Goal: Contribute content: Contribute content

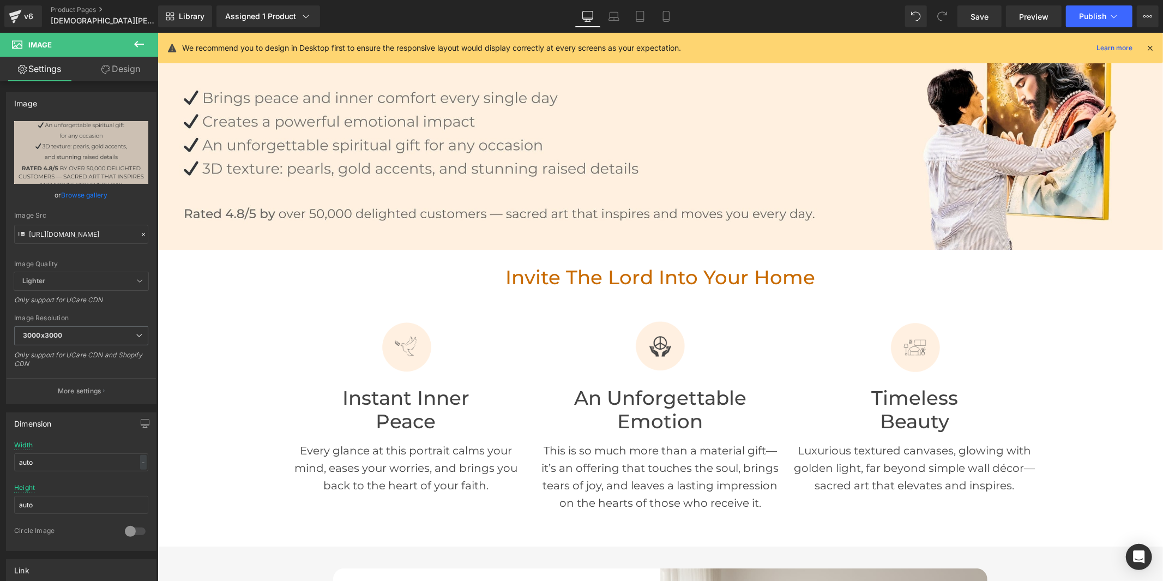
drag, startPoint x: 1159, startPoint y: 456, endPoint x: 1291, endPoint y: 91, distance: 388.0
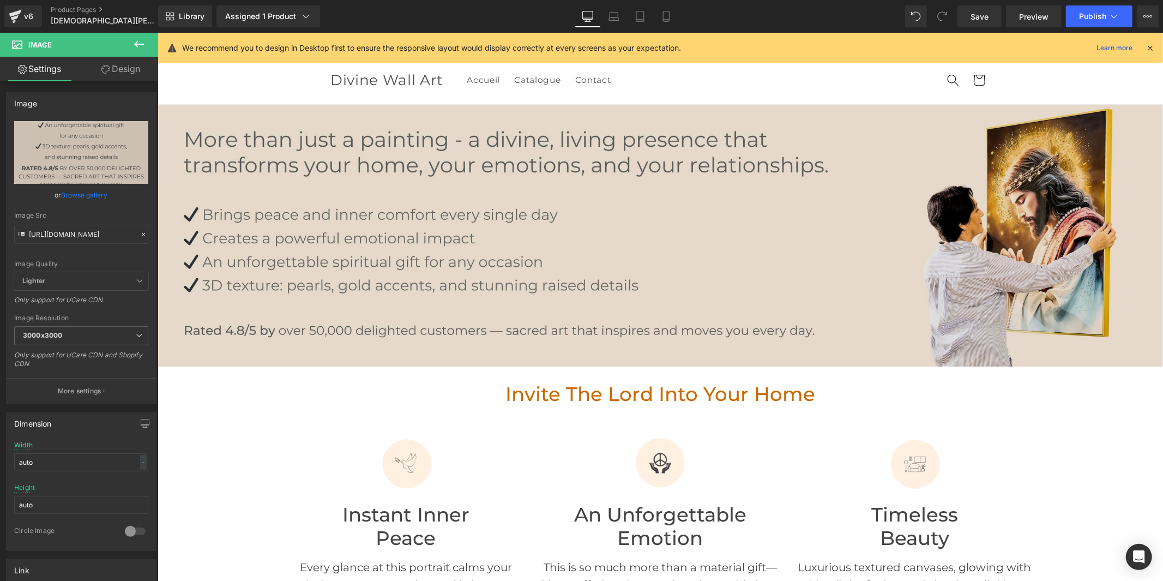
click at [815, 269] on img at bounding box center [660, 235] width 1006 height 262
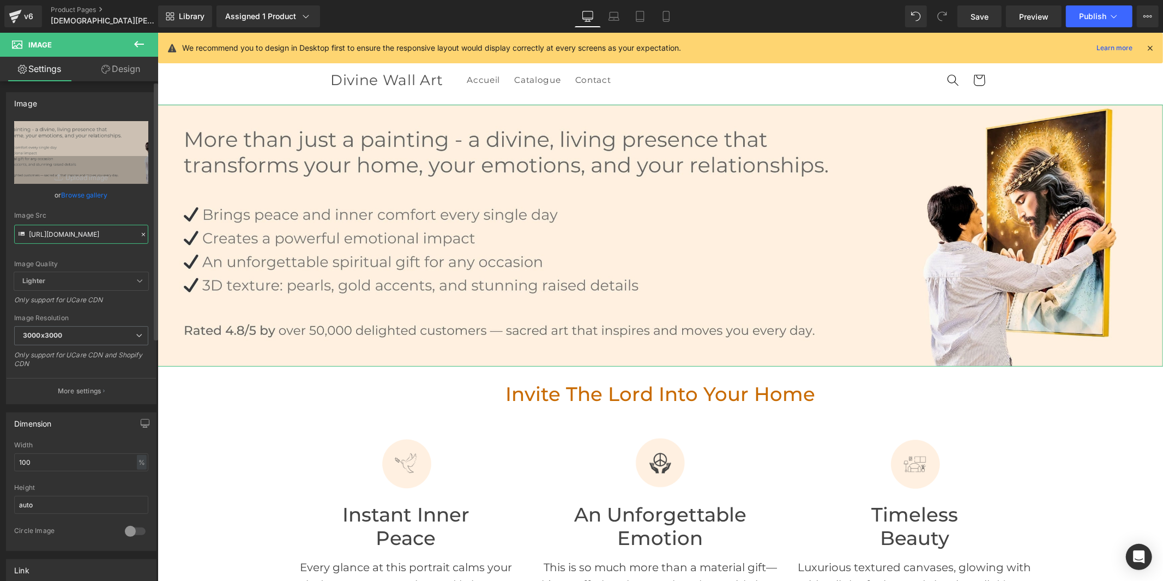
click at [86, 239] on input "[URL][DOMAIN_NAME]" at bounding box center [81, 234] width 134 height 19
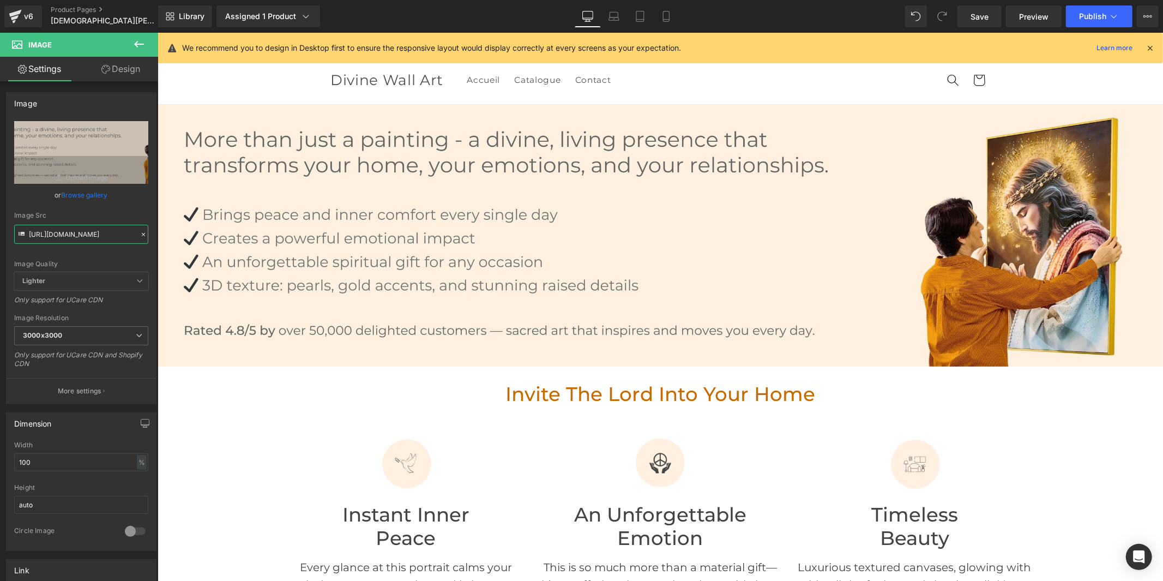
type input "[URL][DOMAIN_NAME]"
click at [606, 14] on link "Laptop" at bounding box center [614, 16] width 26 height 22
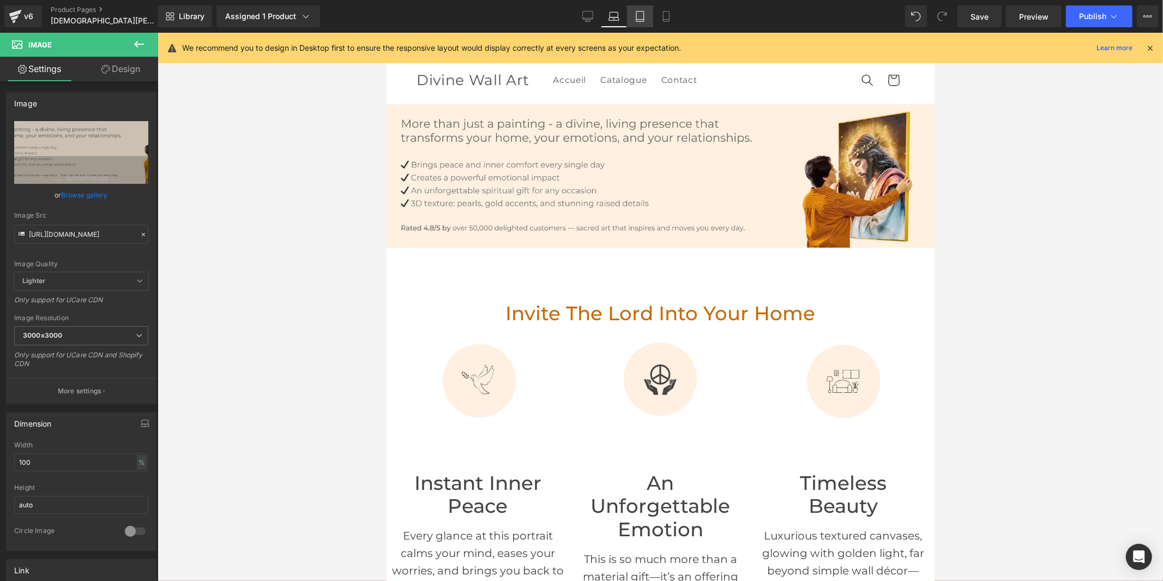
click at [639, 17] on icon at bounding box center [640, 16] width 11 height 11
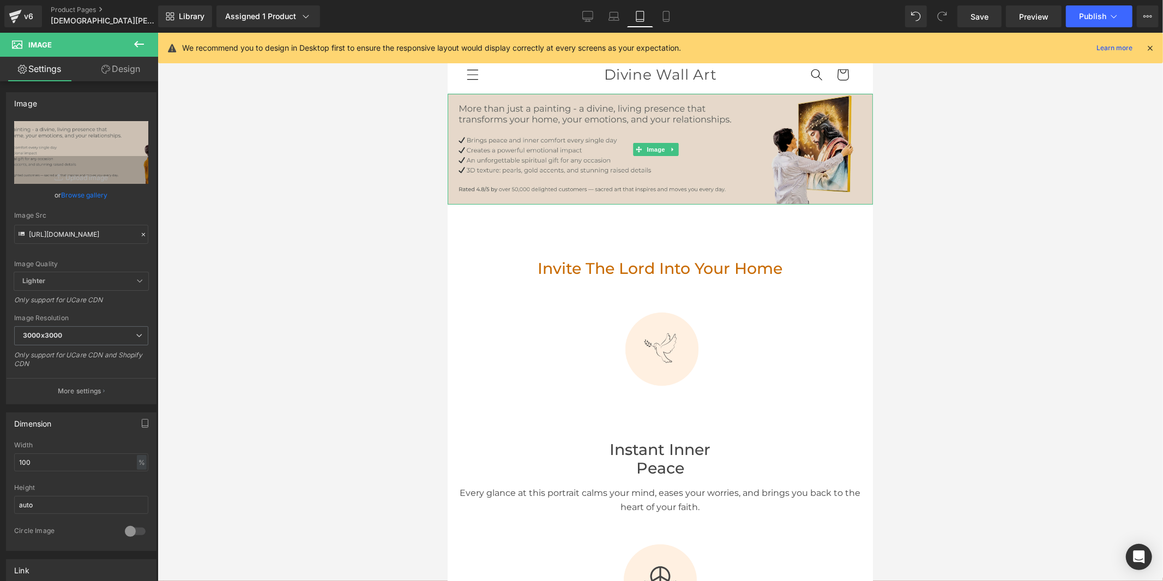
click at [646, 176] on img at bounding box center [659, 148] width 425 height 111
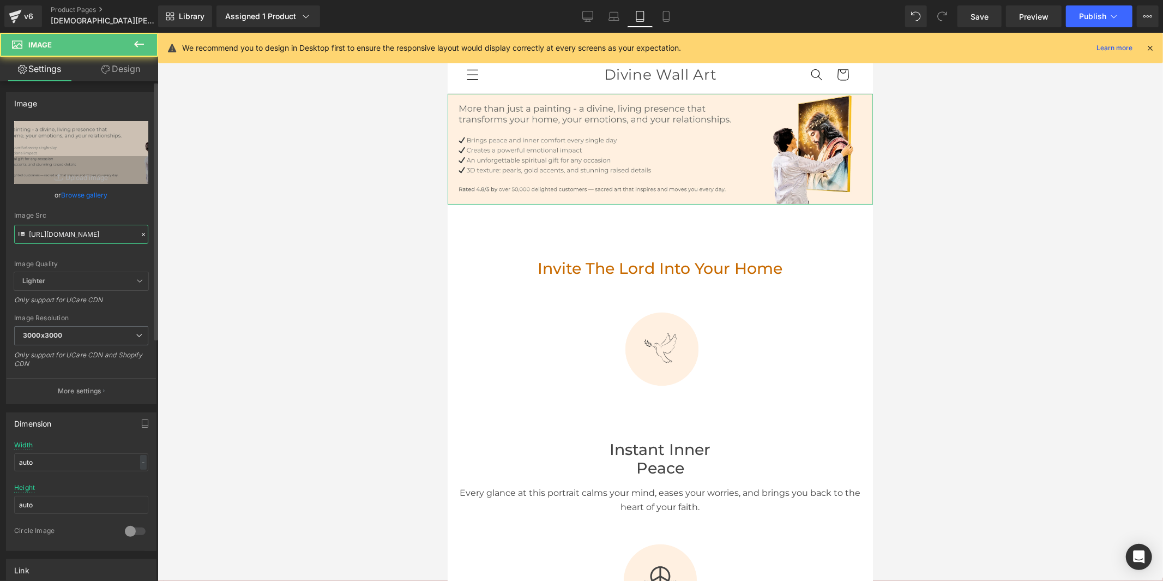
click at [95, 237] on input "[URL][DOMAIN_NAME]" at bounding box center [81, 234] width 134 height 19
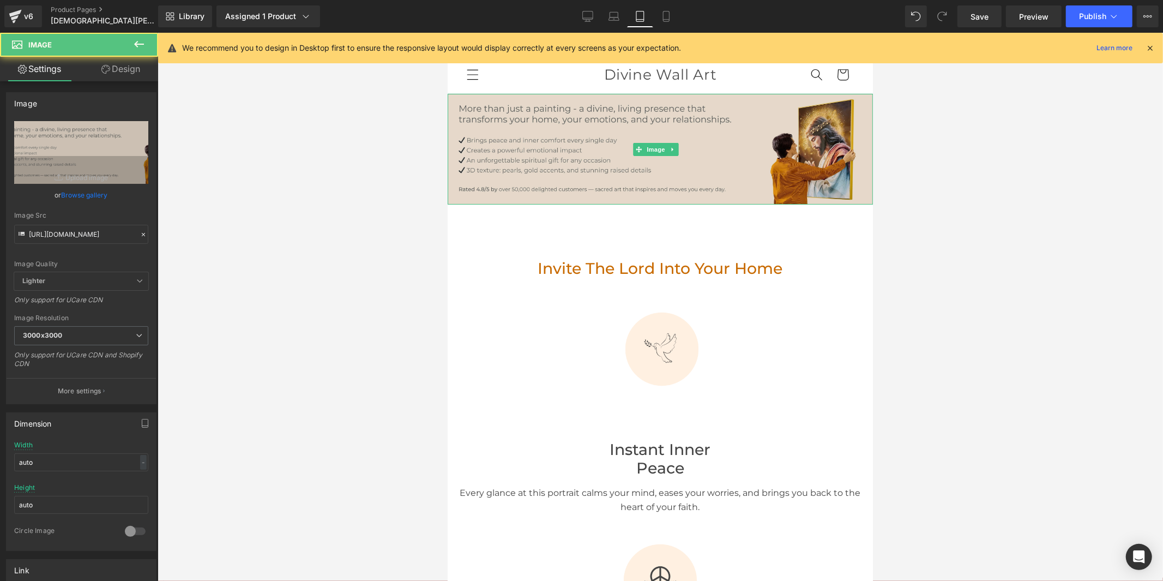
click at [656, 164] on img at bounding box center [659, 148] width 425 height 111
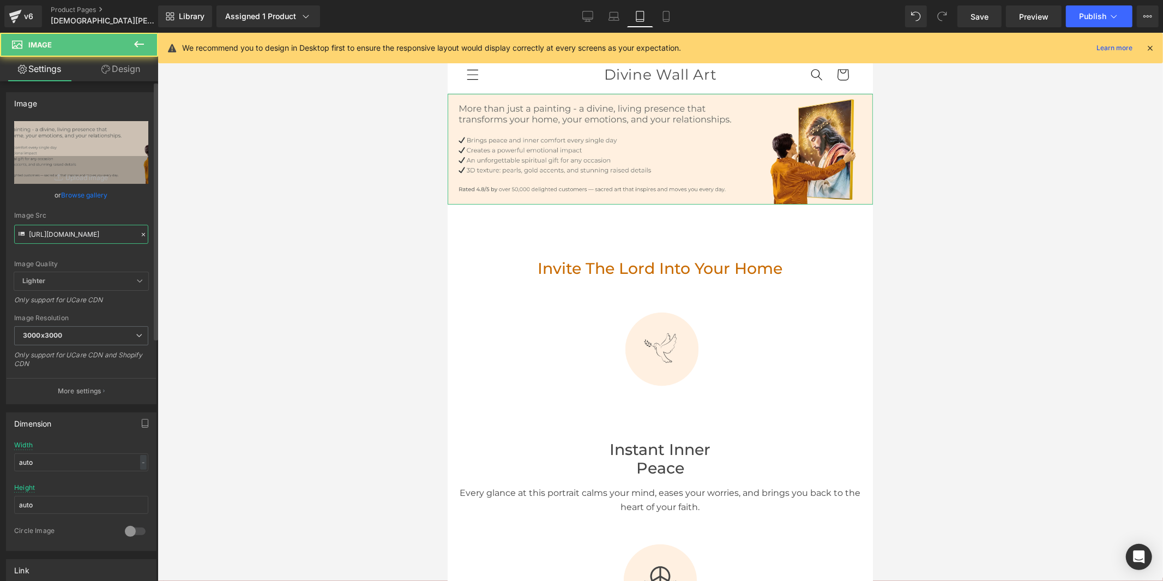
click at [77, 242] on input "[URL][DOMAIN_NAME]" at bounding box center [81, 234] width 134 height 19
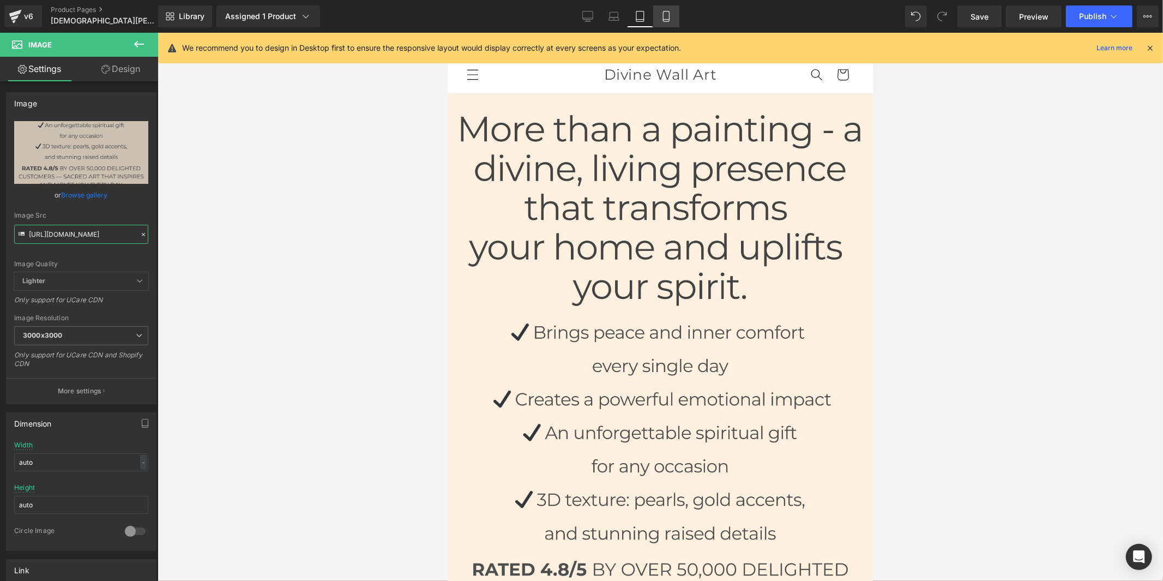
type input "[URL][DOMAIN_NAME]"
click at [669, 20] on icon at bounding box center [666, 16] width 11 height 11
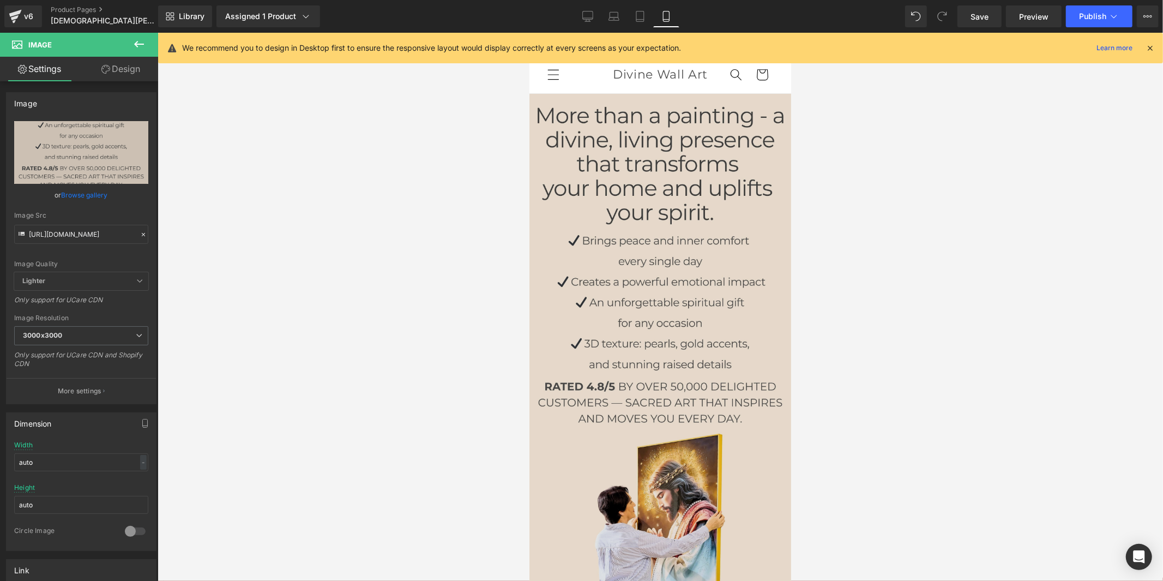
click at [619, 215] on img at bounding box center [660, 355] width 262 height 524
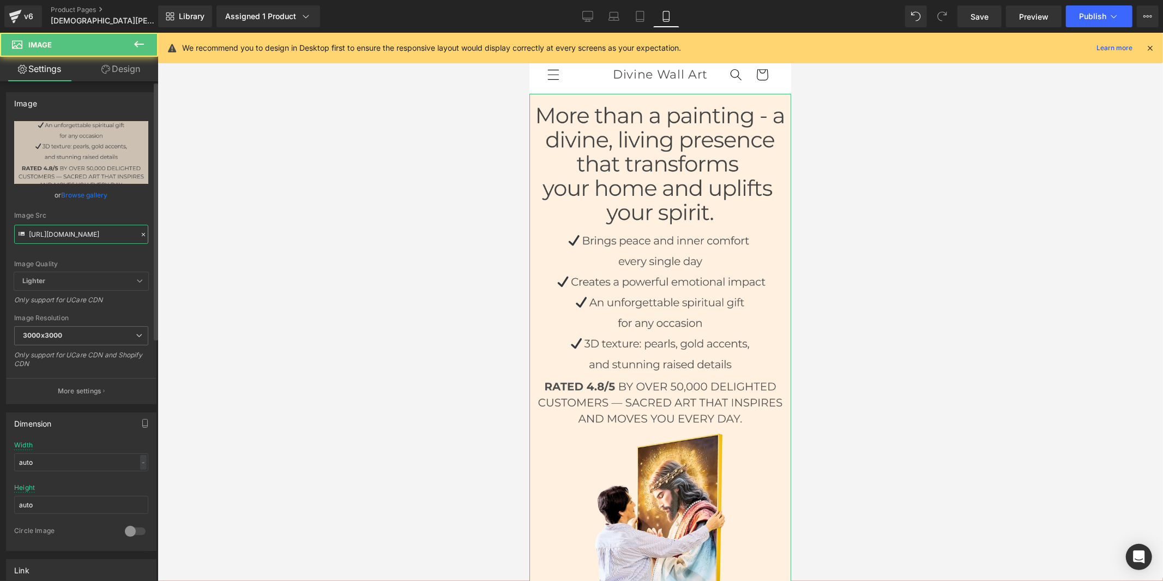
click at [73, 235] on input "[URL][DOMAIN_NAME]" at bounding box center [81, 234] width 134 height 19
click at [73, 233] on input "[URL][DOMAIN_NAME]" at bounding box center [81, 234] width 134 height 19
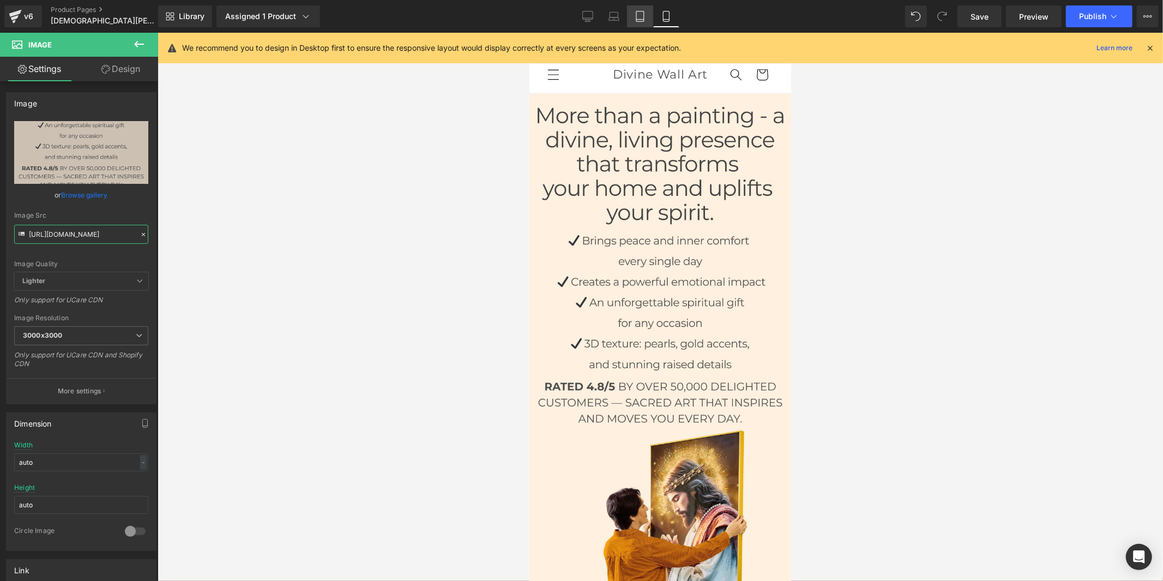
type input "[URL][DOMAIN_NAME]"
click at [645, 20] on icon at bounding box center [640, 16] width 11 height 11
type input "100"
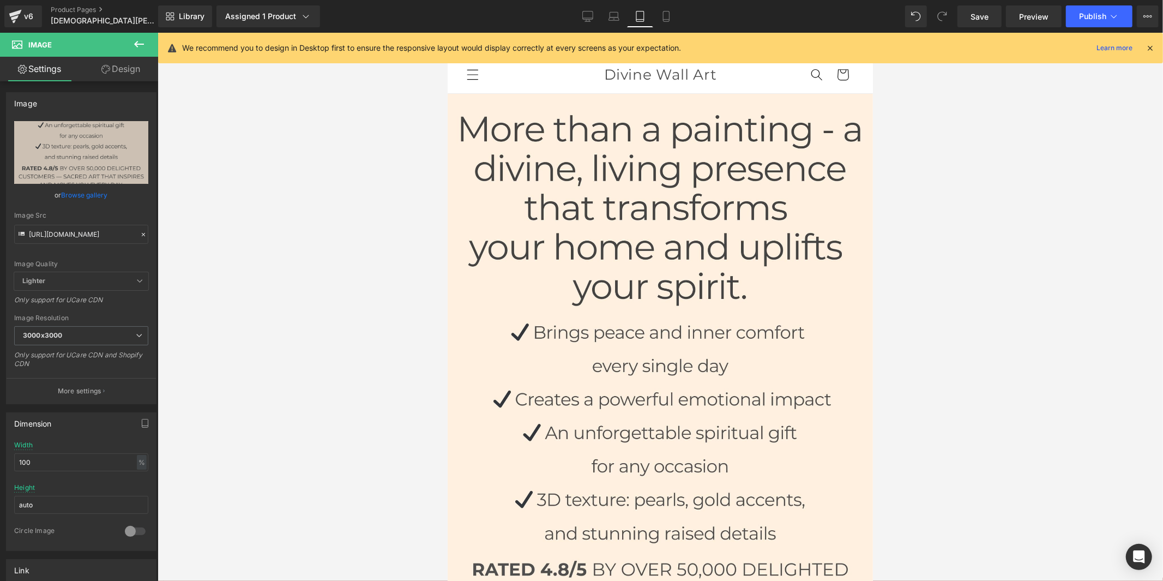
scroll to position [0, 0]
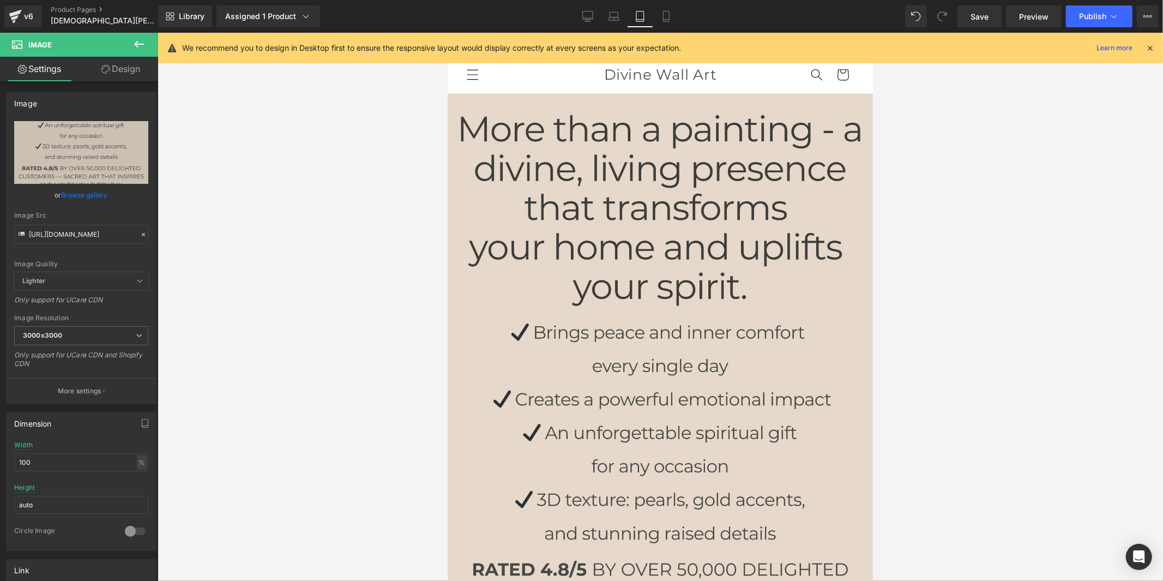
click at [641, 214] on img at bounding box center [659, 518] width 425 height 851
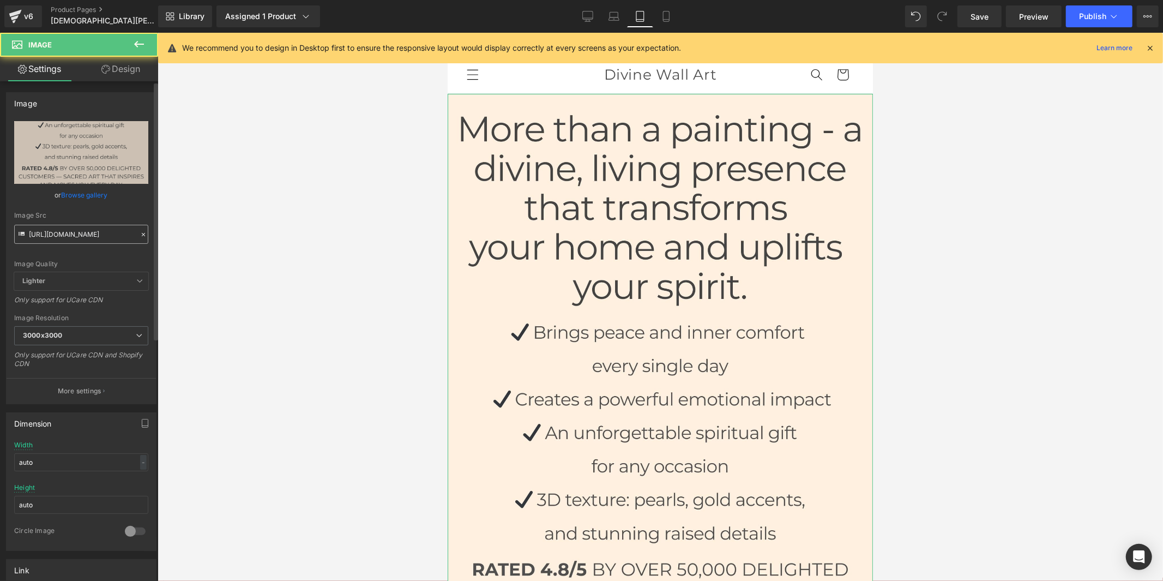
click at [90, 235] on input "[URL][DOMAIN_NAME]" at bounding box center [81, 234] width 134 height 19
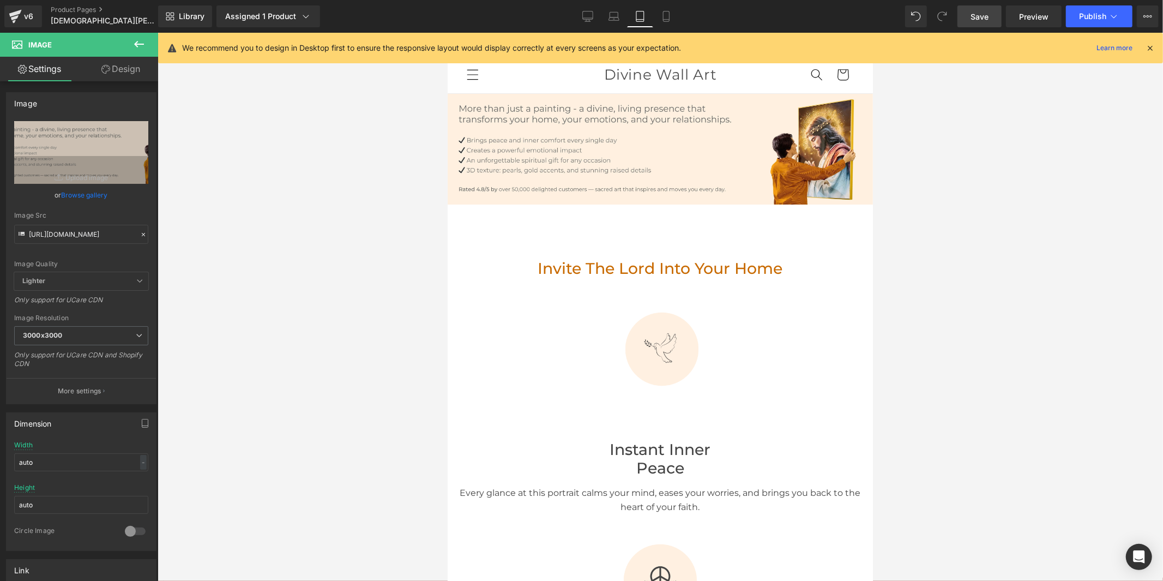
type input "[URL][DOMAIN_NAME]"
click at [985, 15] on span "Save" at bounding box center [980, 16] width 18 height 11
click at [574, 14] on icon at bounding box center [576, 16] width 11 height 11
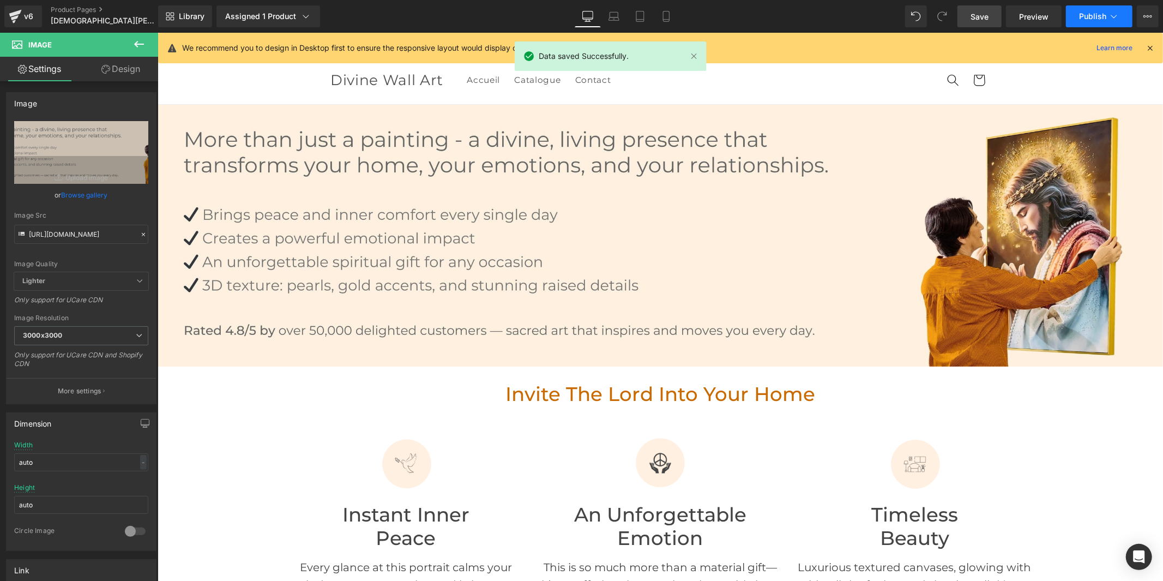
click at [1078, 19] on button "Publish" at bounding box center [1099, 16] width 67 height 22
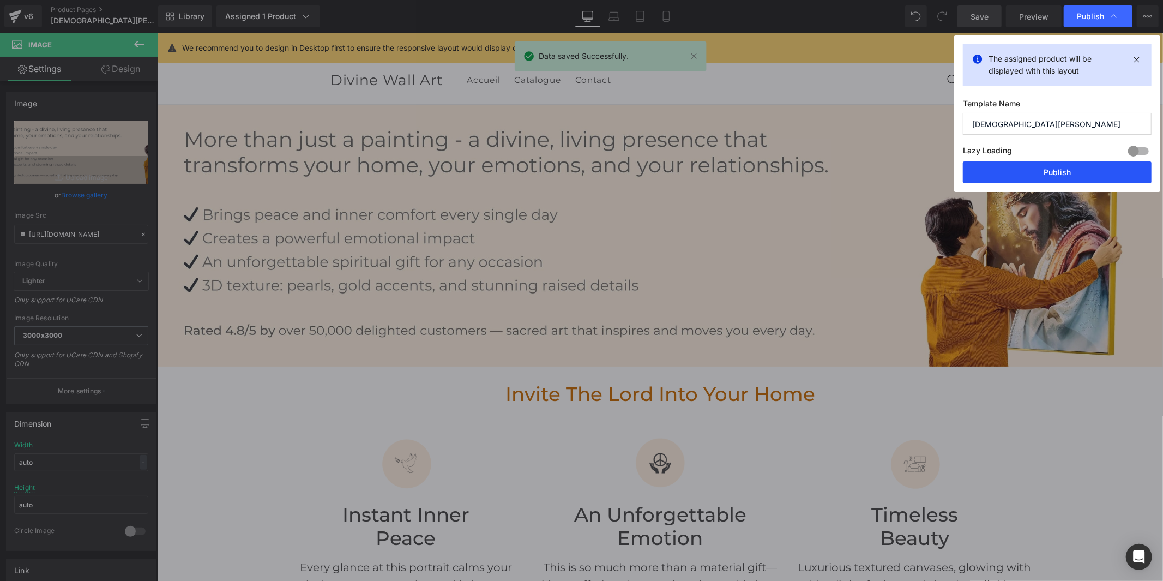
click at [1054, 169] on button "Publish" at bounding box center [1057, 172] width 189 height 22
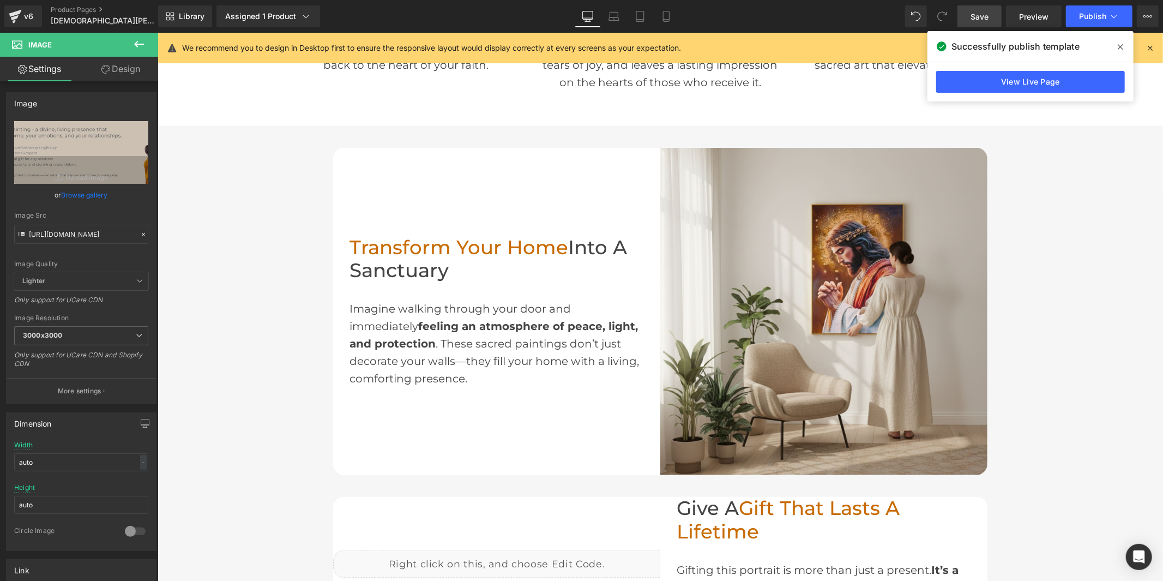
scroll to position [727, 0]
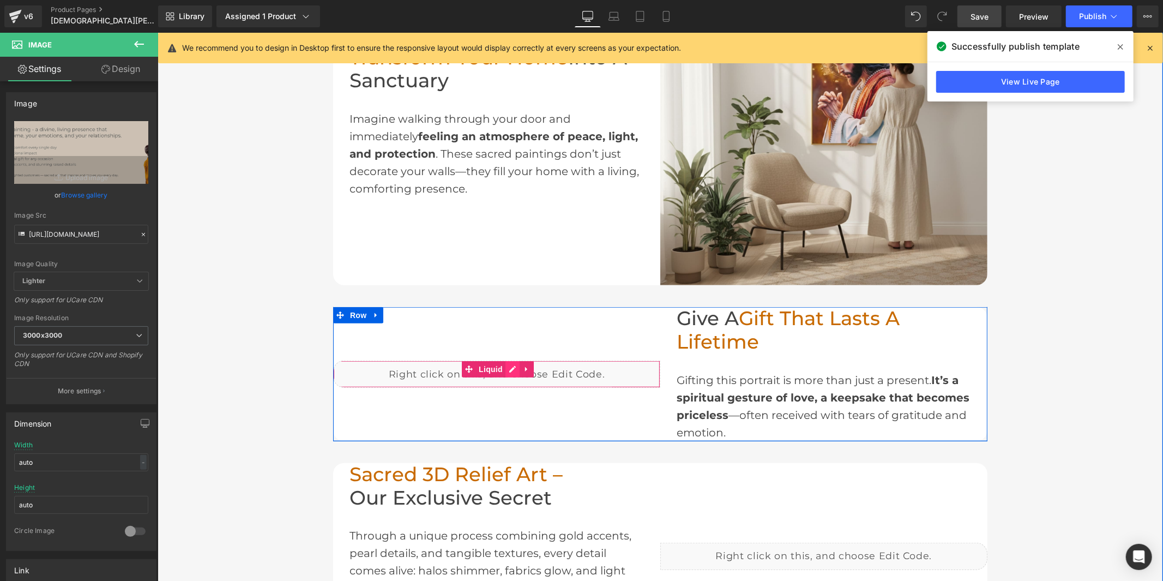
click at [502, 363] on div "Liquid" at bounding box center [496, 373] width 327 height 27
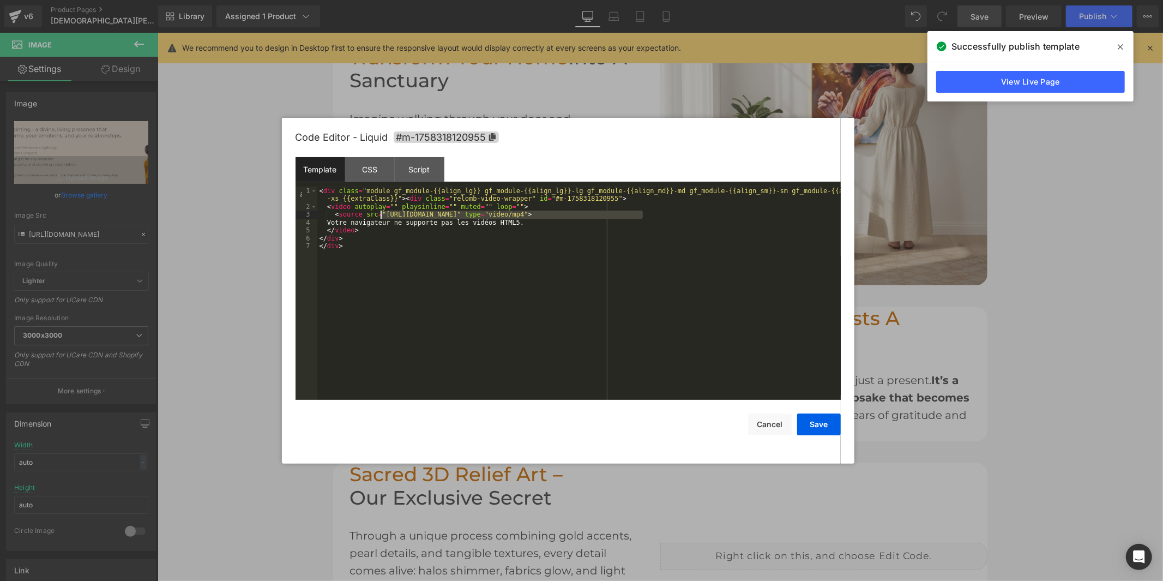
drag, startPoint x: 643, startPoint y: 214, endPoint x: 380, endPoint y: 216, distance: 262.9
click at [380, 216] on div "< div class = "module gf_module-{{align_lg}} gf_module-{{align_lg}}-lg gf_modul…" at bounding box center [579, 305] width 524 height 236
click at [809, 428] on button "Save" at bounding box center [819, 424] width 44 height 22
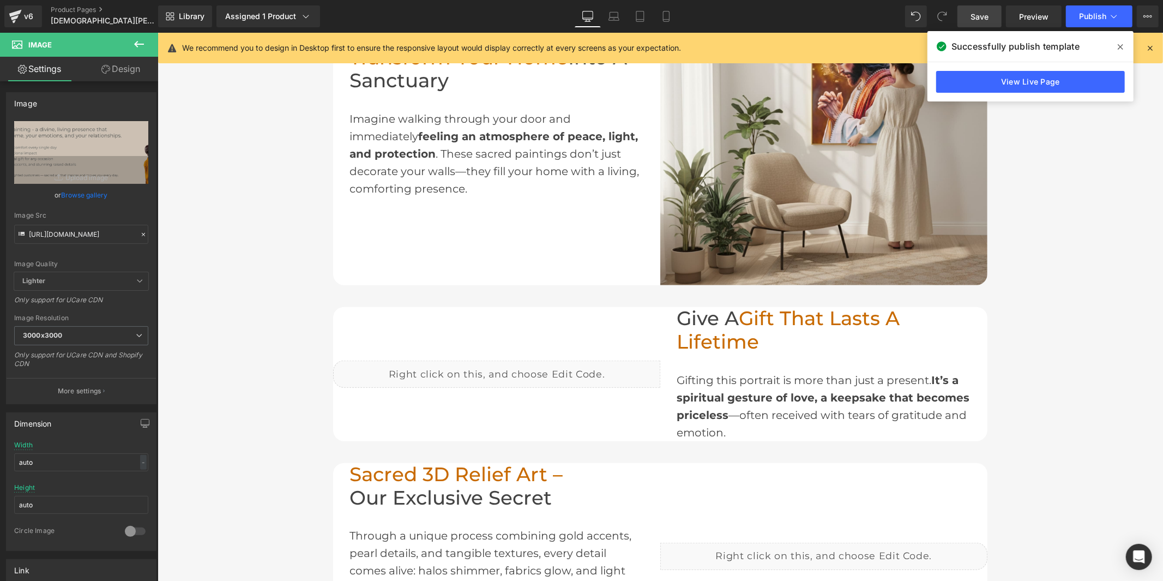
click at [982, 17] on span "Save" at bounding box center [980, 16] width 18 height 11
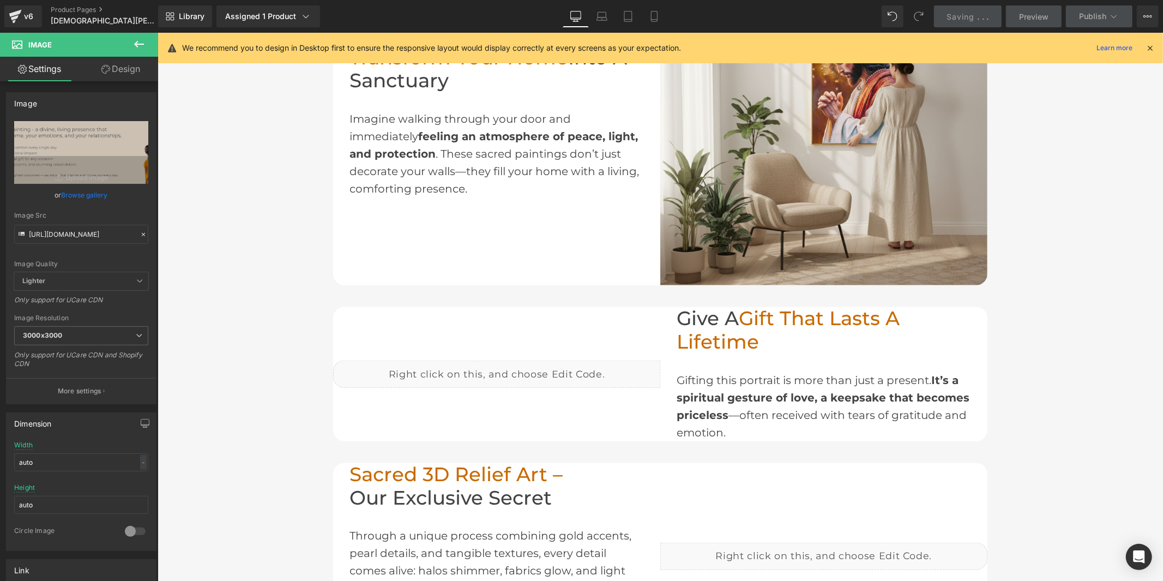
click at [1149, 46] on icon at bounding box center [1150, 48] width 10 height 10
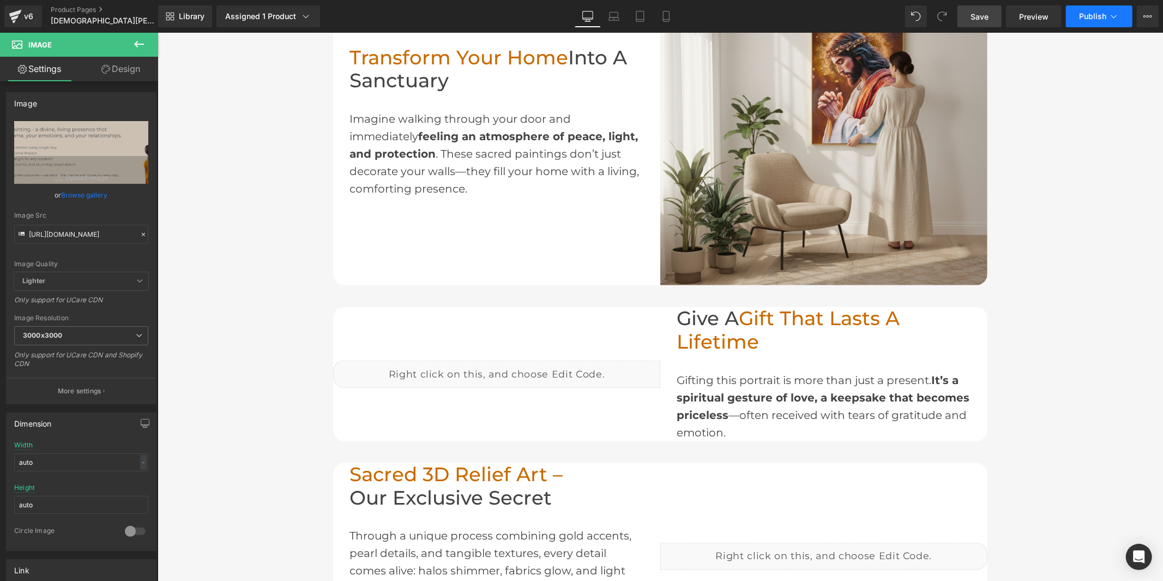
click at [1085, 13] on span "Publish" at bounding box center [1092, 16] width 27 height 9
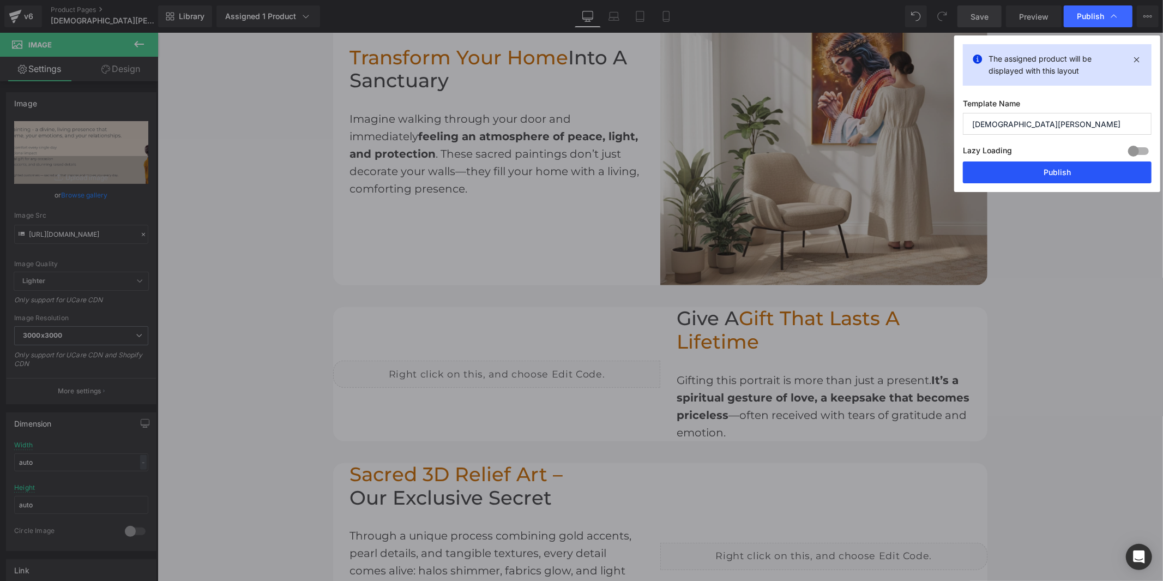
click at [1005, 173] on button "Publish" at bounding box center [1057, 172] width 189 height 22
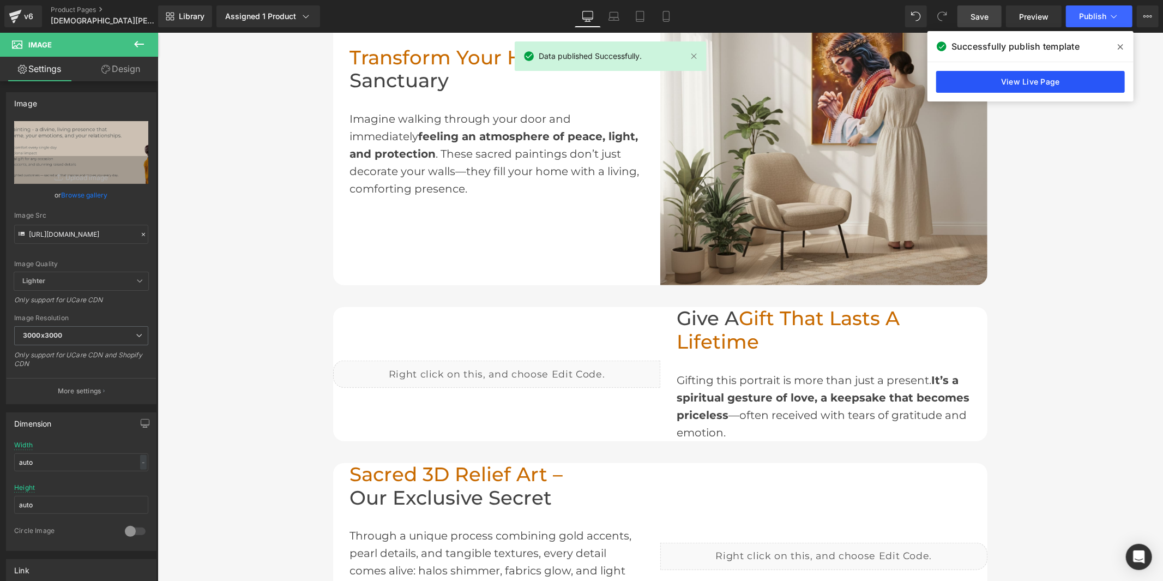
click at [1018, 80] on link "View Live Page" at bounding box center [1031, 82] width 189 height 22
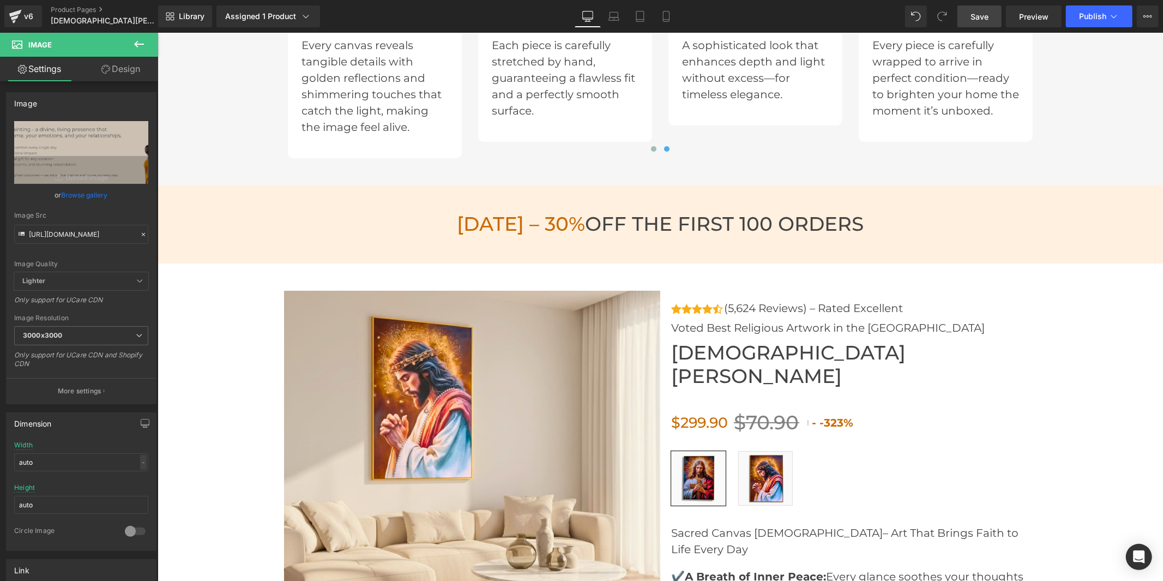
scroll to position [3696, 0]
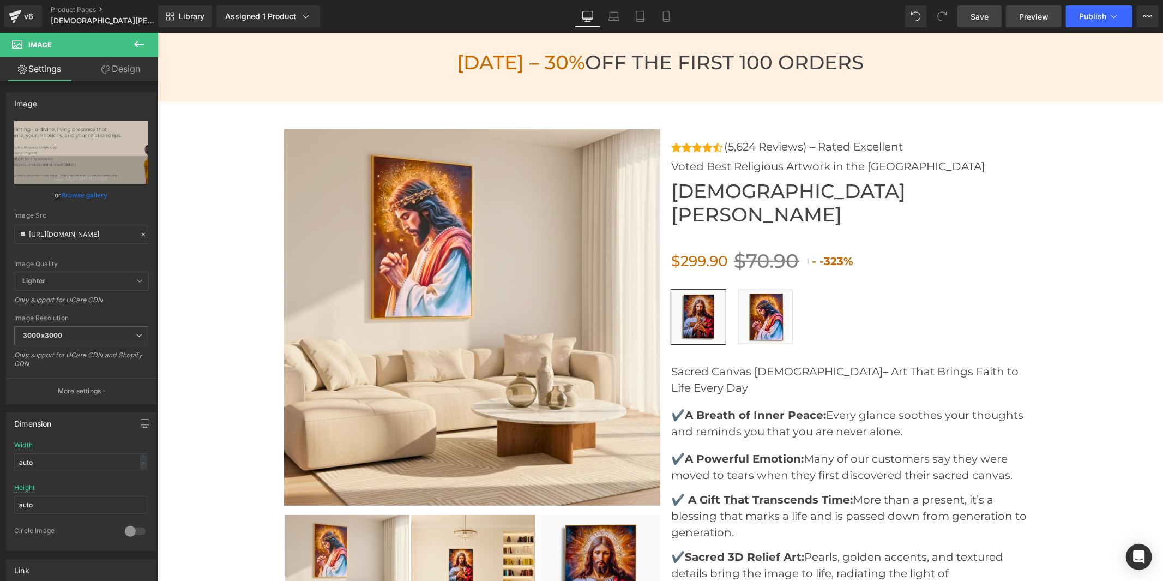
click at [1021, 20] on span "Preview" at bounding box center [1033, 16] width 29 height 11
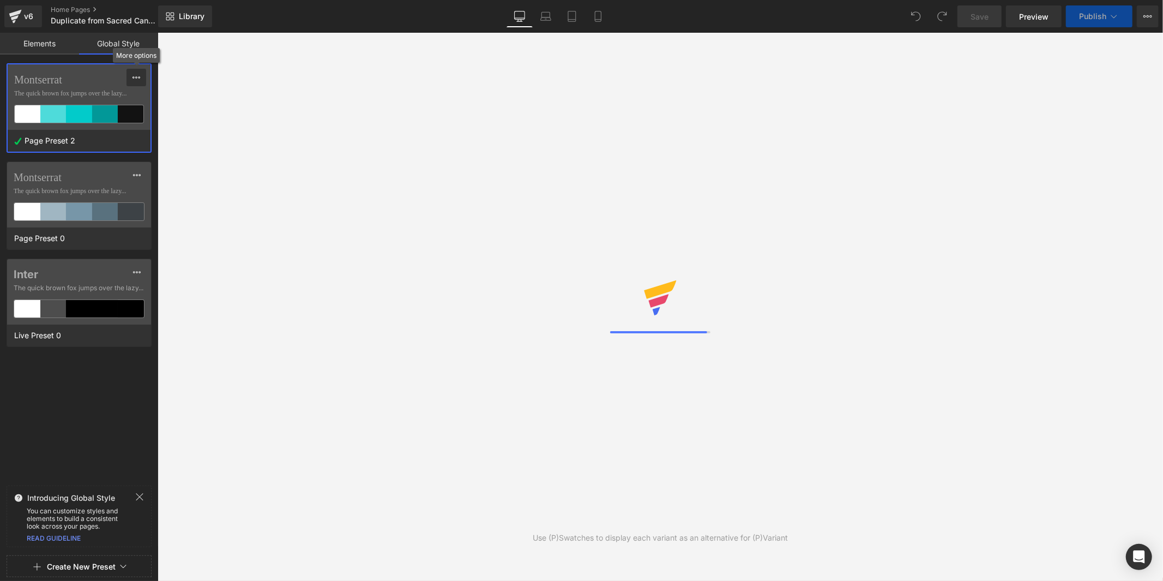
click at [135, 73] on icon at bounding box center [136, 77] width 9 height 9
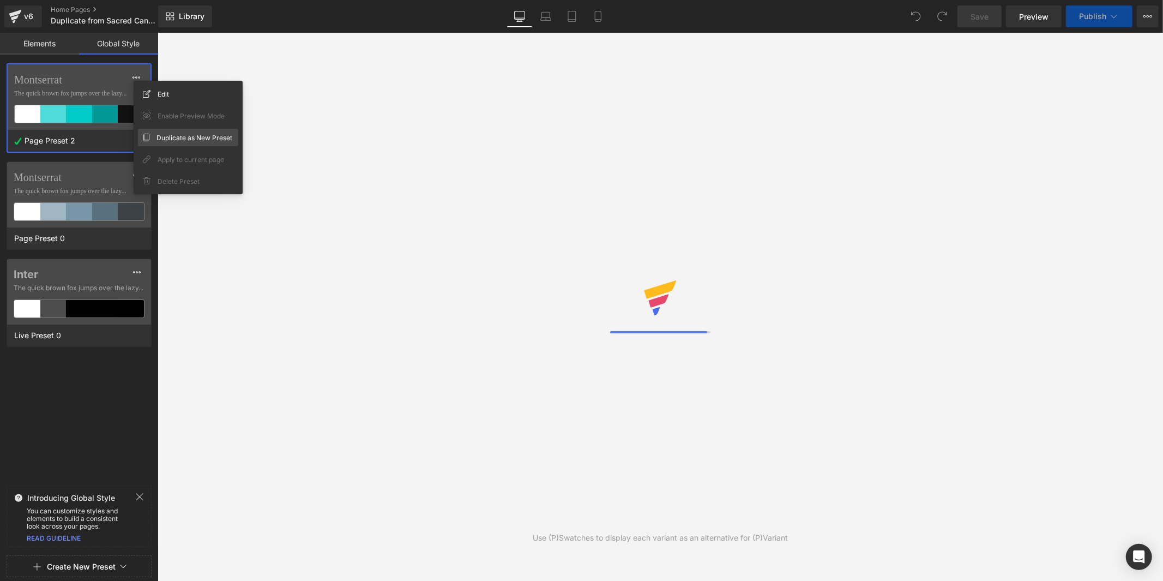
click at [165, 140] on span "Duplicate as New Preset" at bounding box center [195, 137] width 76 height 11
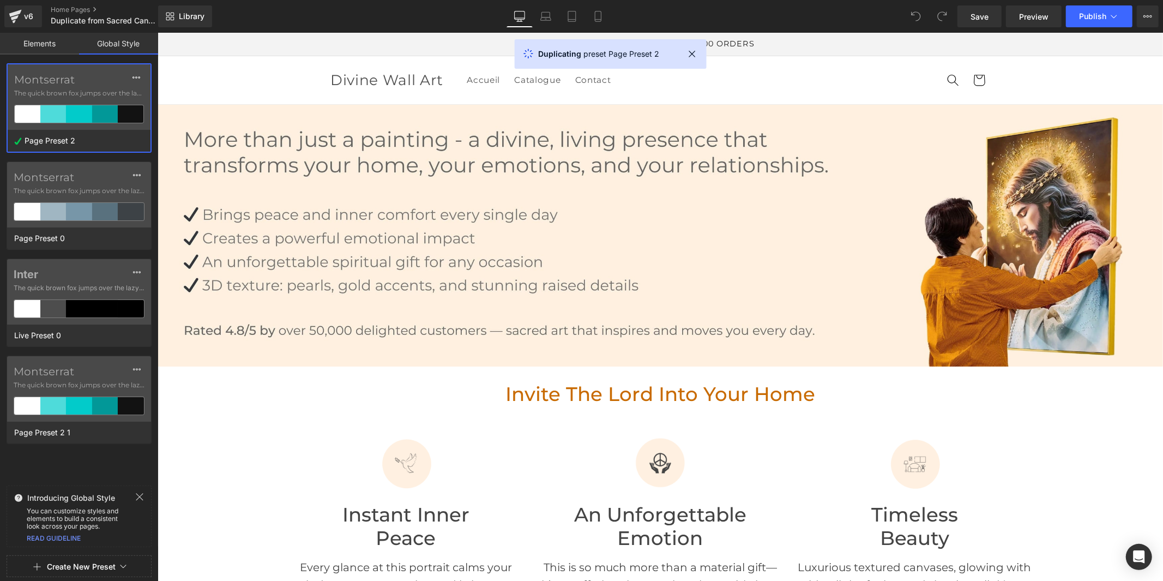
click at [51, 374] on div at bounding box center [79, 290] width 158 height 581
click at [86, 377] on label "Montserrat" at bounding box center [79, 371] width 131 height 13
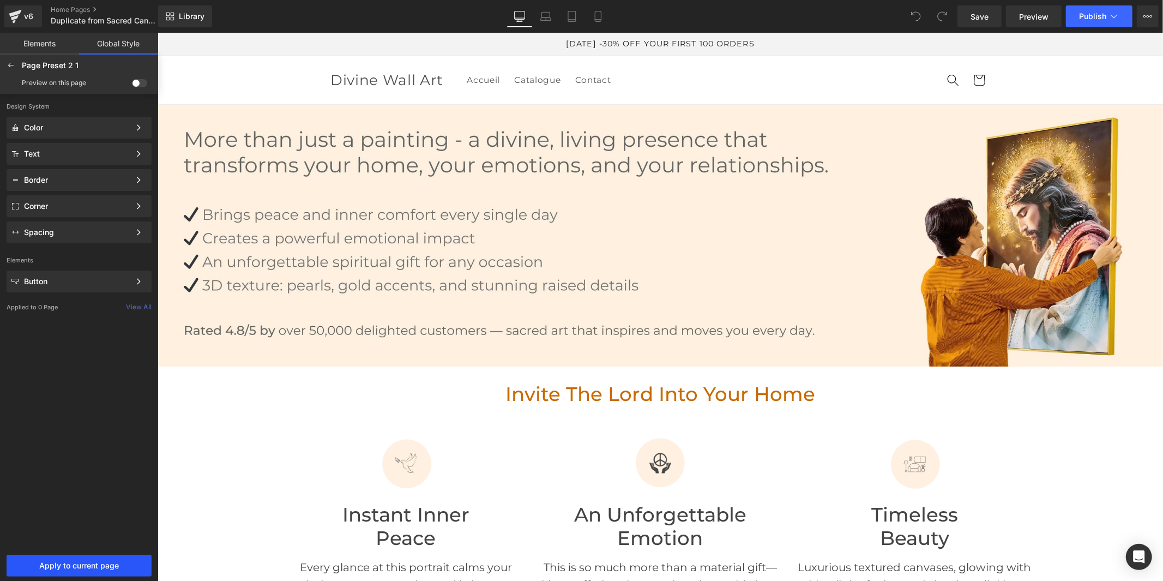
click at [92, 562] on span "Apply to current page" at bounding box center [79, 565] width 132 height 9
click at [985, 24] on link "Save" at bounding box center [980, 16] width 44 height 22
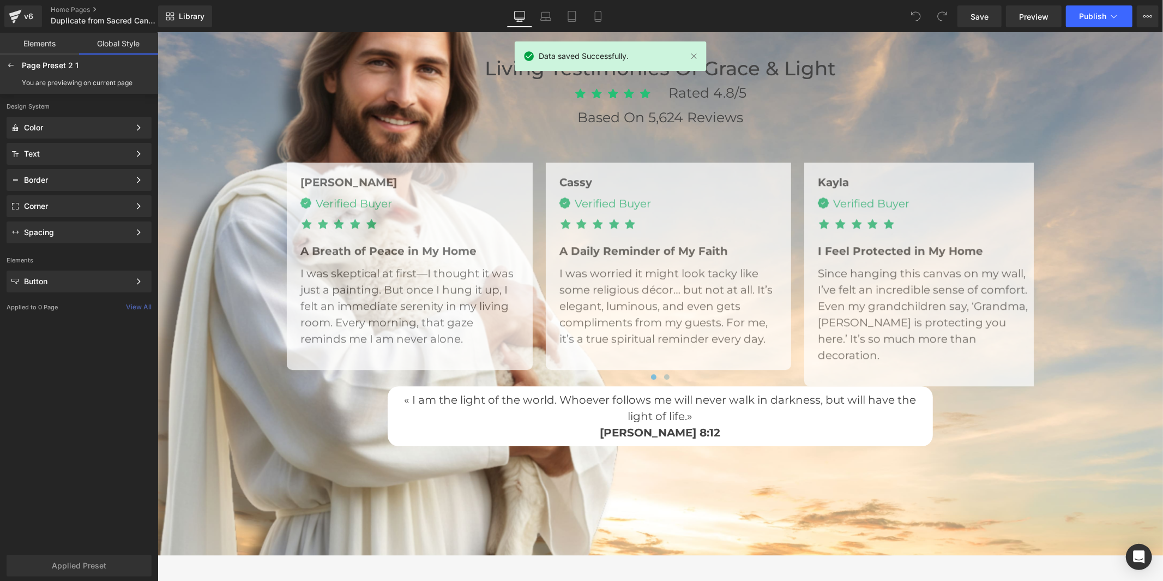
scroll to position [2727, 0]
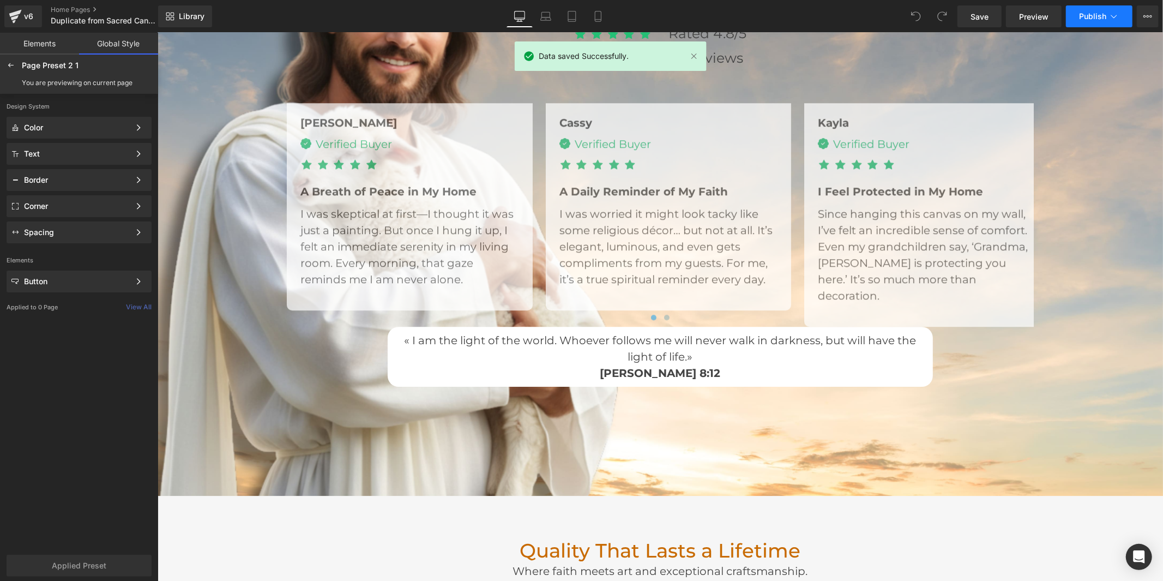
click at [1089, 21] on button "Publish" at bounding box center [1099, 16] width 67 height 22
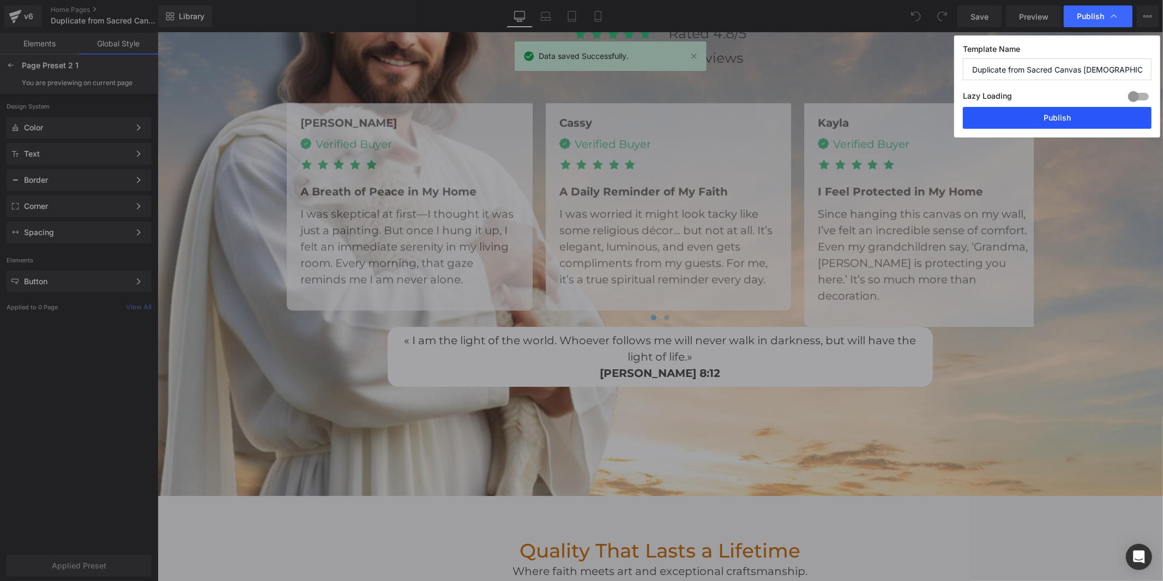
click at [1081, 118] on button "Publish" at bounding box center [1057, 118] width 189 height 22
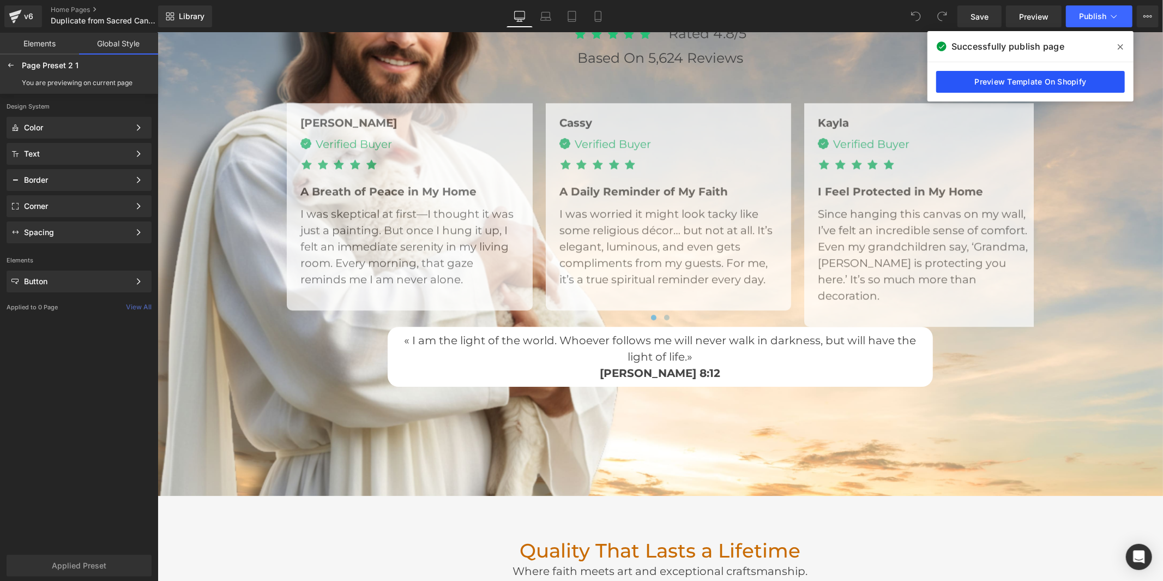
click at [1031, 81] on link "Preview Template On Shopify" at bounding box center [1031, 82] width 189 height 22
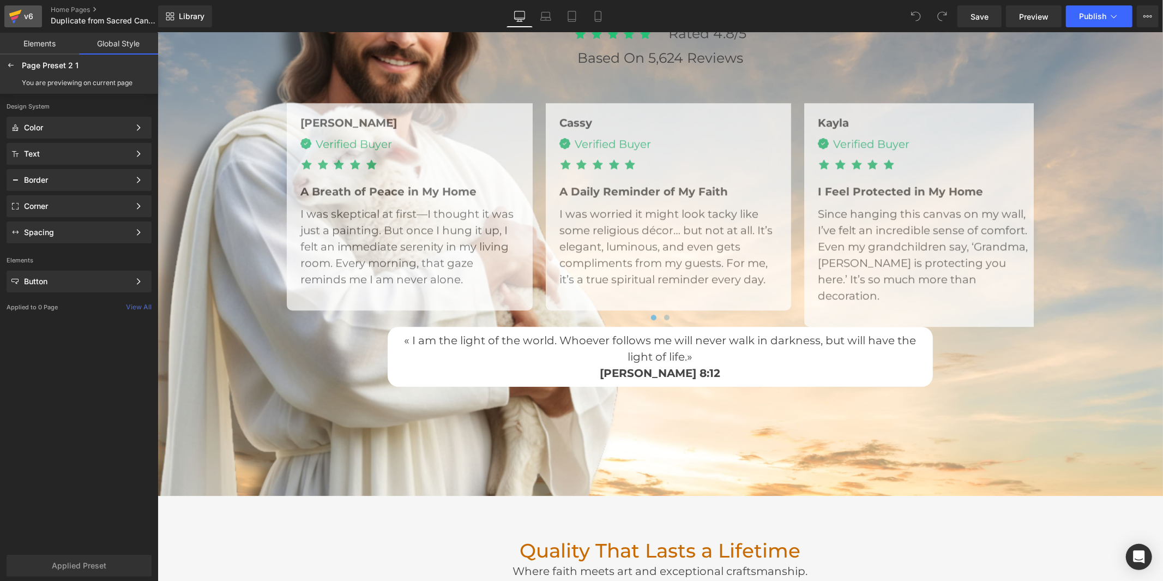
click at [23, 14] on div "v6" at bounding box center [29, 16] width 14 height 14
